Goal: Find contact information: Find contact information

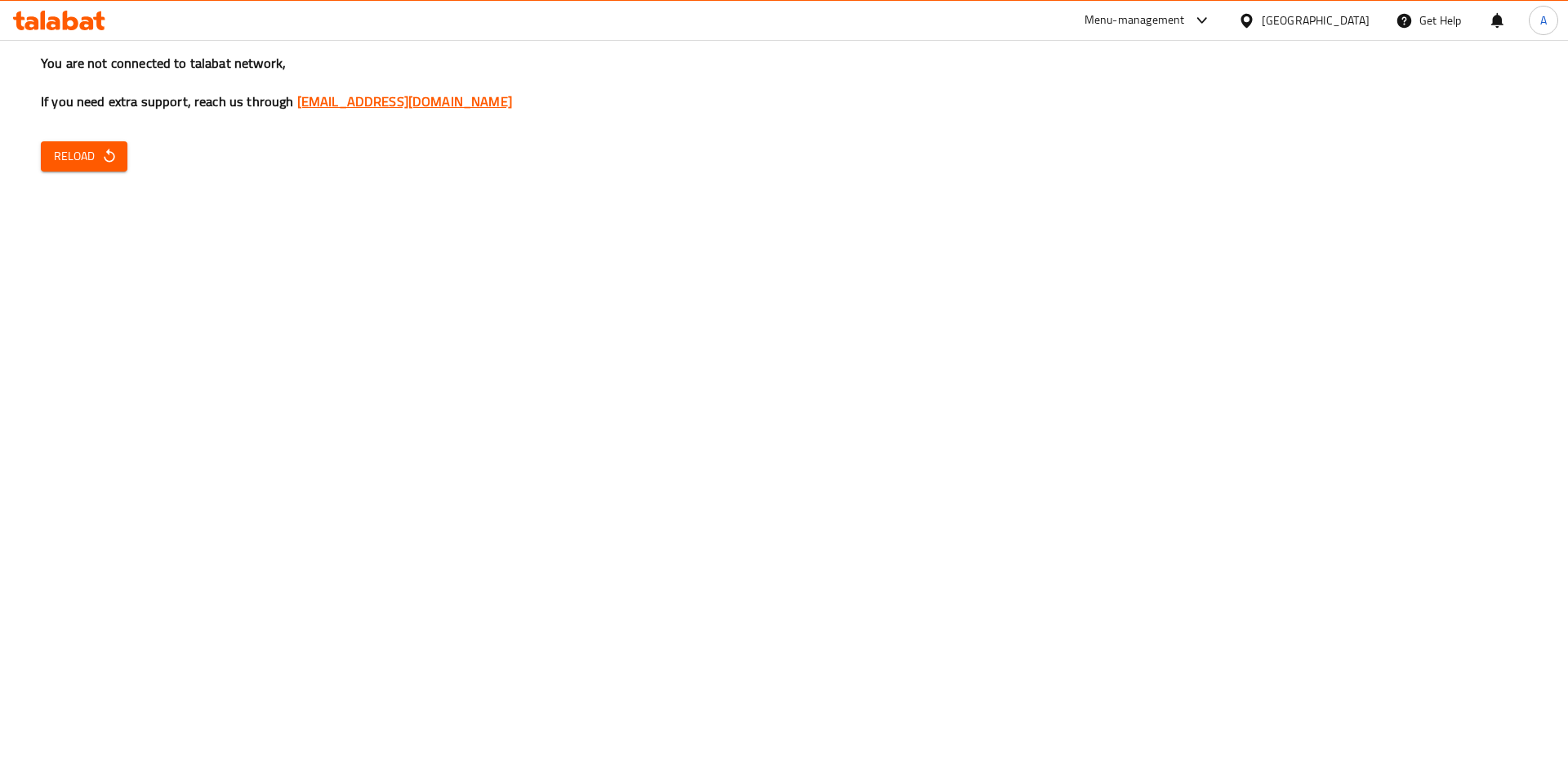
drag, startPoint x: 495, startPoint y: 99, endPoint x: 291, endPoint y: 109, distance: 204.2
click at [291, 109] on h3 "You are not connected to talabat network, If you need extra support, reach us t…" at bounding box center [783, 83] width 1486 height 57
copy link "[EMAIL_ADDRESS][DOMAIN_NAME]"
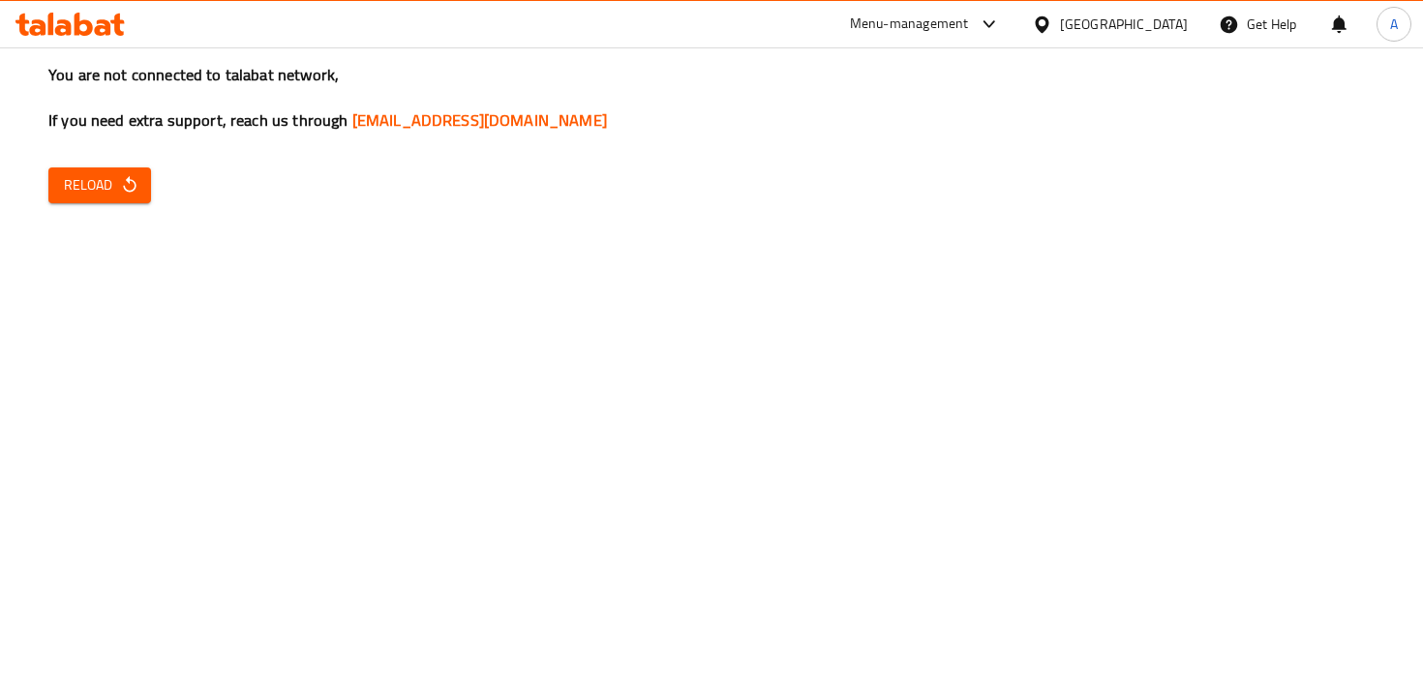
click at [939, 13] on div "Menu-management" at bounding box center [909, 24] width 119 height 23
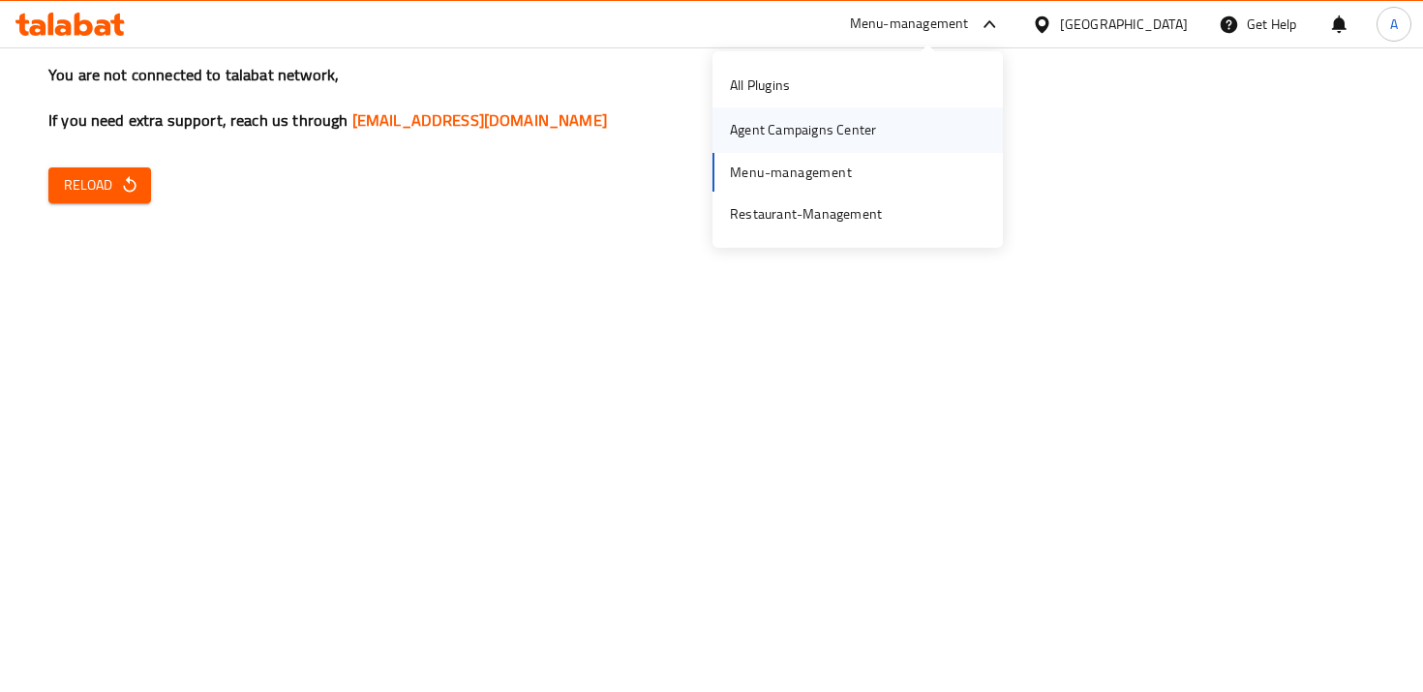
click at [898, 118] on div "Agent Campaigns Center" at bounding box center [857, 129] width 290 height 45
